Goal: Task Accomplishment & Management: Use online tool/utility

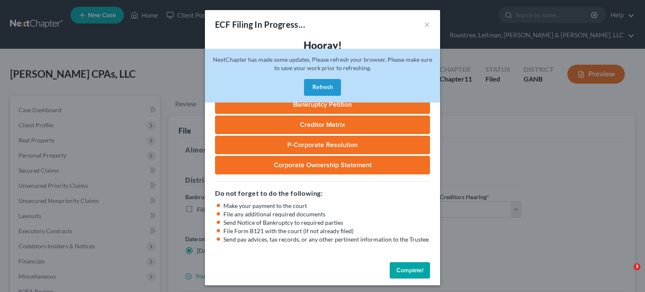
select select "0"
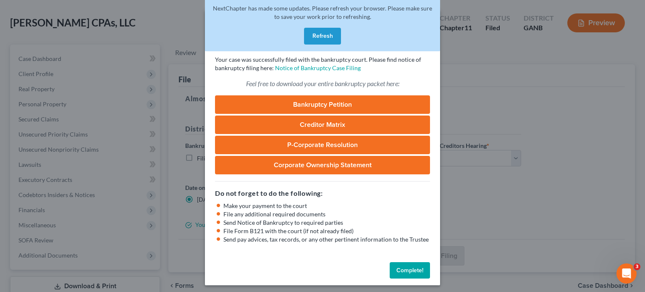
click at [331, 28] on button "Refresh" at bounding box center [322, 36] width 37 height 17
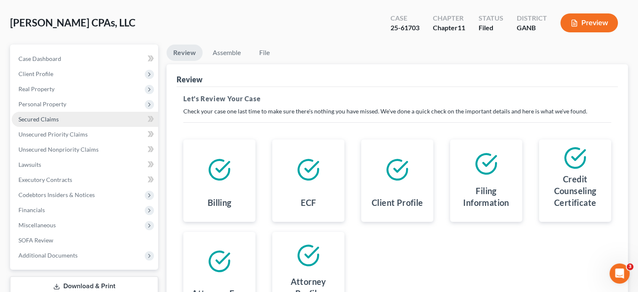
click at [34, 115] on span "Secured Claims" at bounding box center [38, 118] width 40 height 7
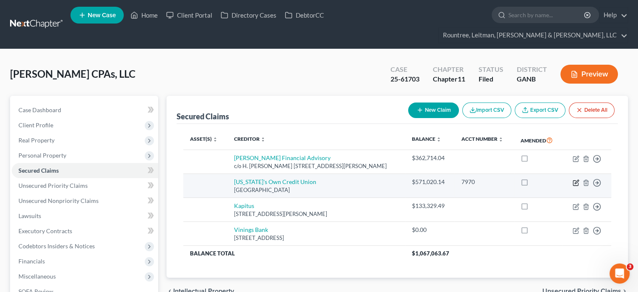
click at [573, 180] on icon "button" at bounding box center [575, 182] width 5 height 5
select select "10"
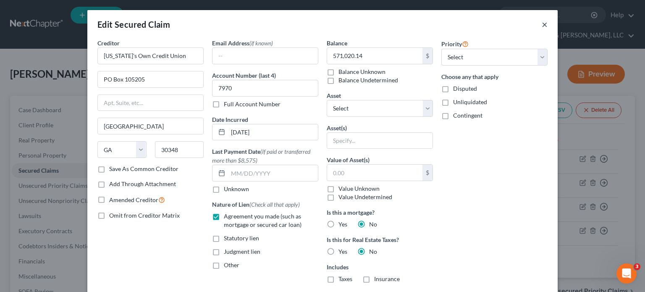
click at [541, 24] on button "×" at bounding box center [544, 24] width 6 height 10
